Goal: Register for event/course

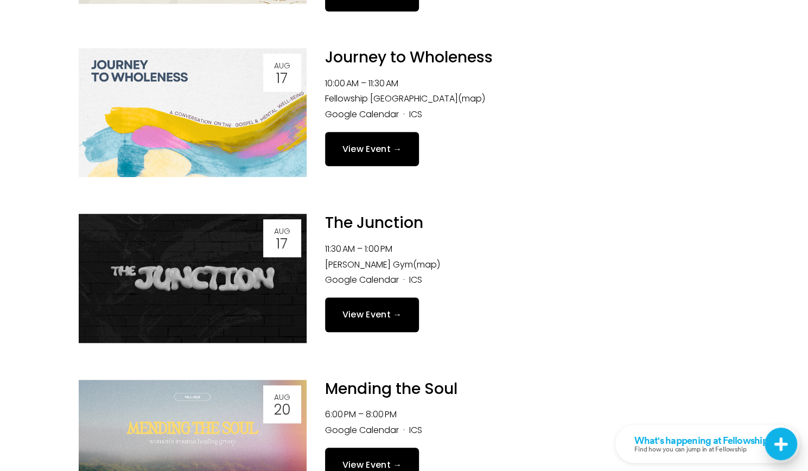
scroll to position [326, 0]
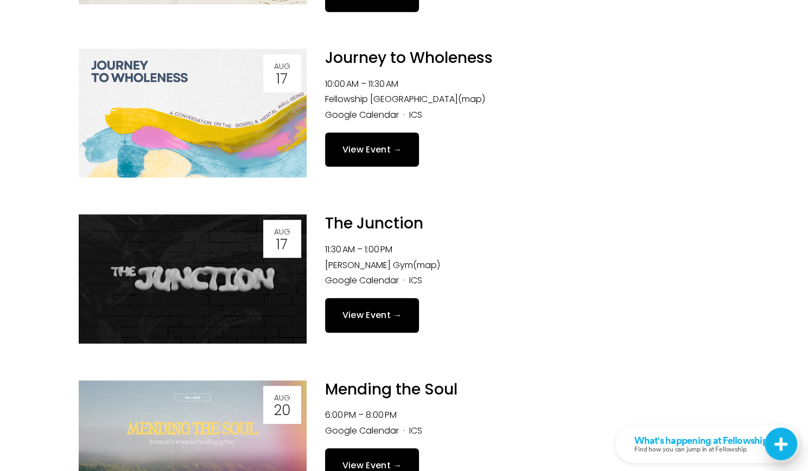
click at [391, 148] on link "View Event →" at bounding box center [372, 149] width 94 height 34
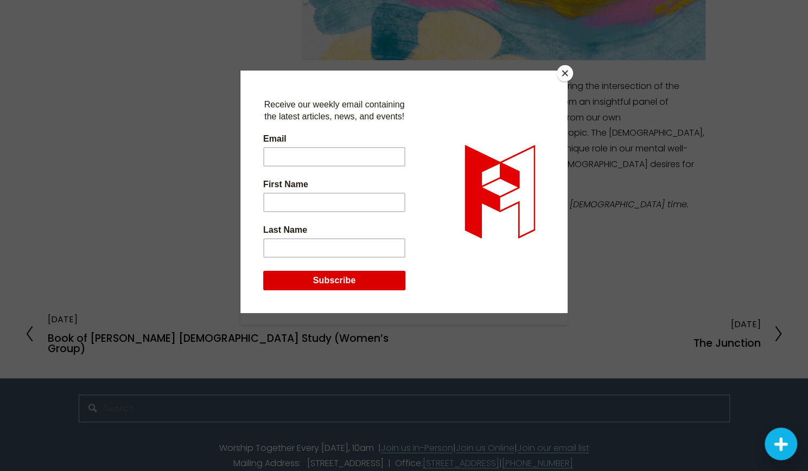
scroll to position [314, 0]
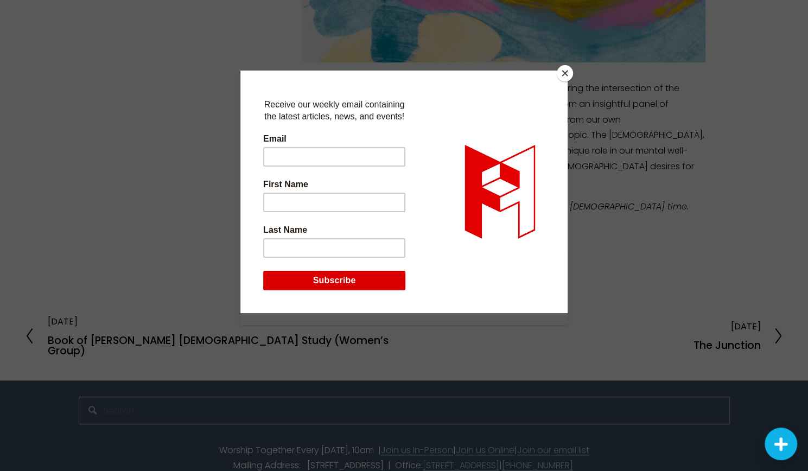
click at [564, 69] on button "Close" at bounding box center [565, 73] width 16 height 16
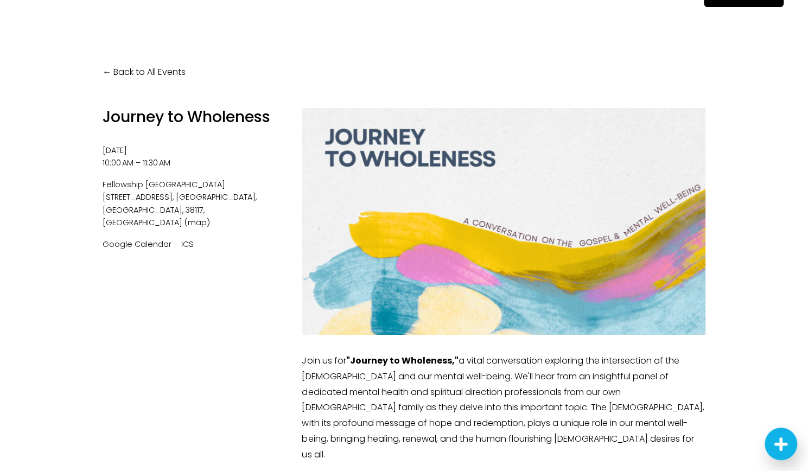
scroll to position [40, 0]
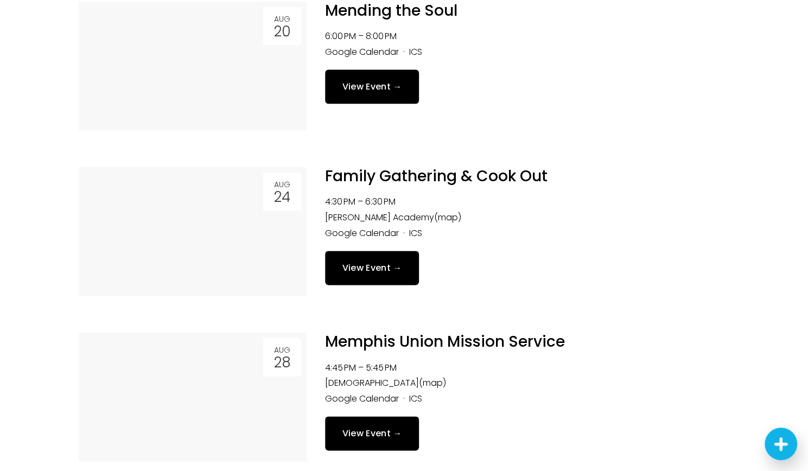
scroll to position [708, 0]
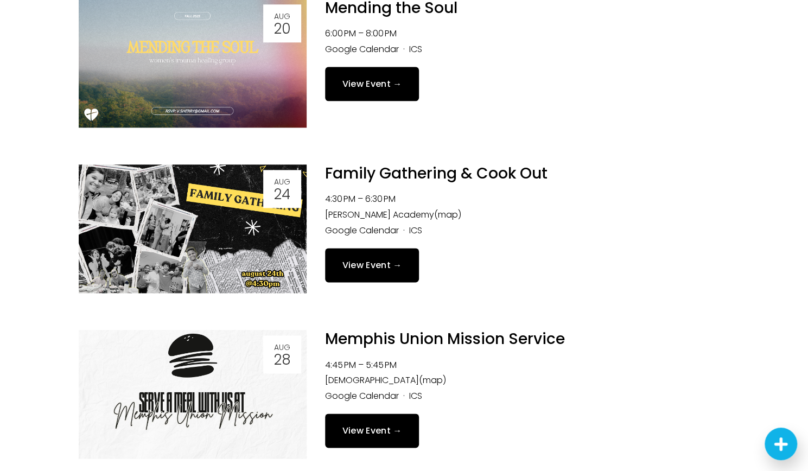
click at [226, 222] on img at bounding box center [193, 228] width 228 height 129
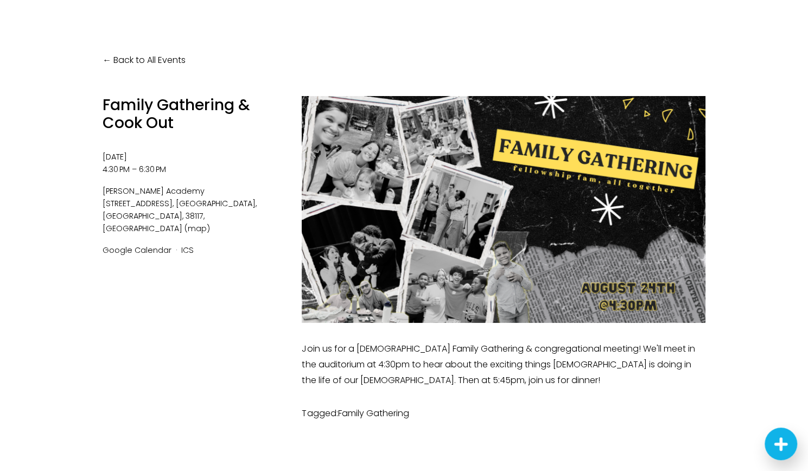
scroll to position [43, 0]
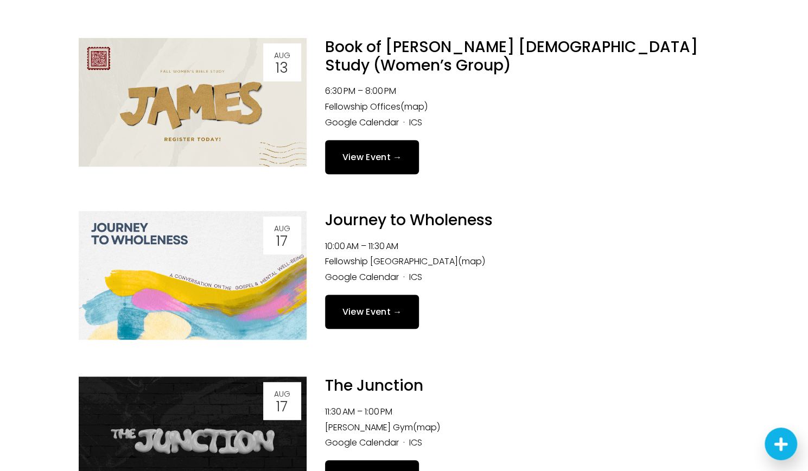
scroll to position [151, 0]
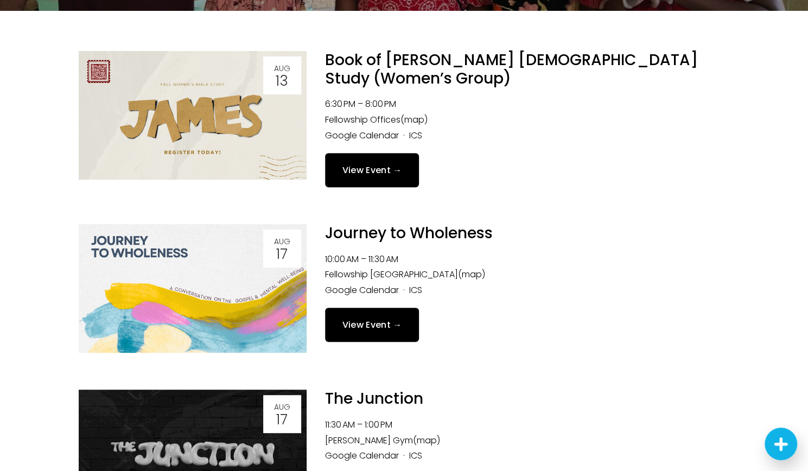
click at [363, 153] on link "View Event →" at bounding box center [372, 170] width 94 height 34
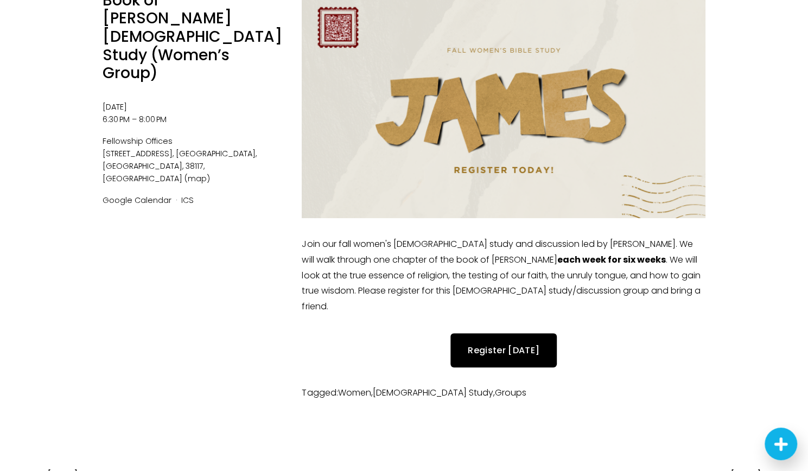
scroll to position [169, 0]
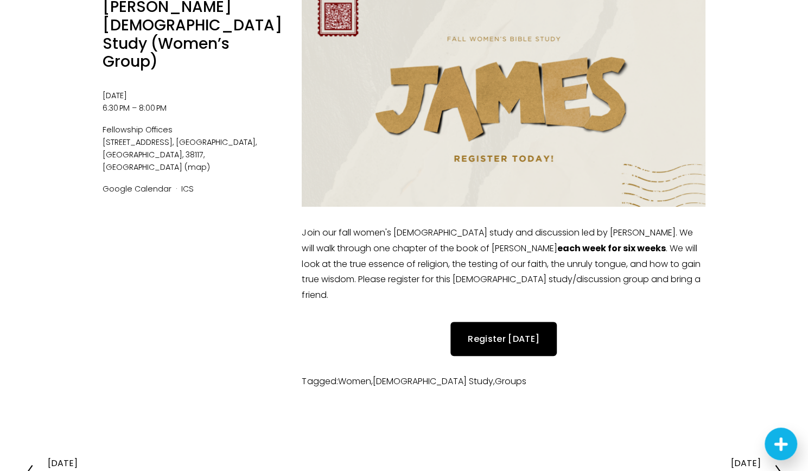
click at [504, 322] on link "Register Today" at bounding box center [504, 339] width 106 height 34
